Goal: Task Accomplishment & Management: Manage account settings

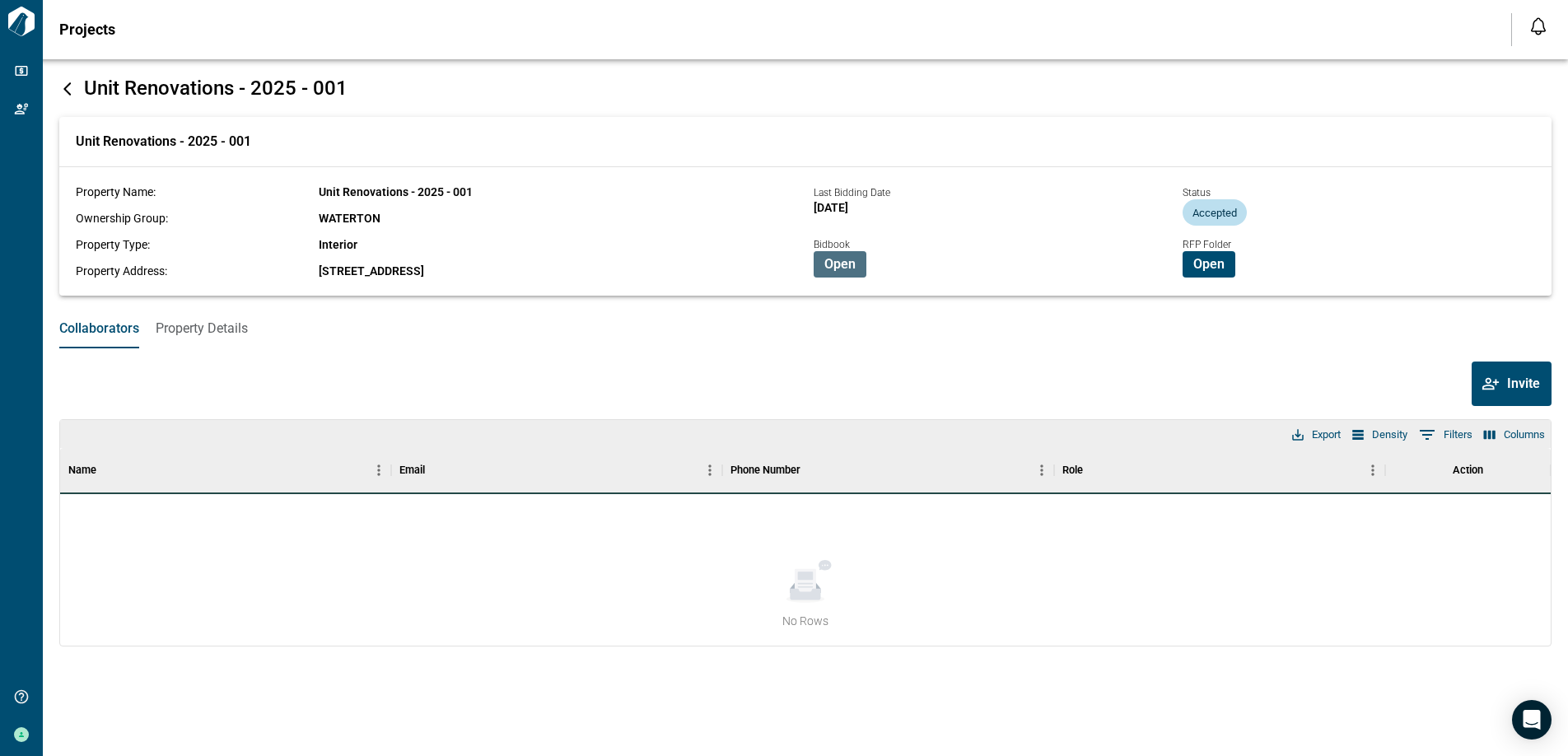
click at [832, 268] on span "Open" at bounding box center [840, 264] width 31 height 16
click at [1206, 267] on span "Open" at bounding box center [1208, 264] width 31 height 16
